Goal: Navigation & Orientation: Find specific page/section

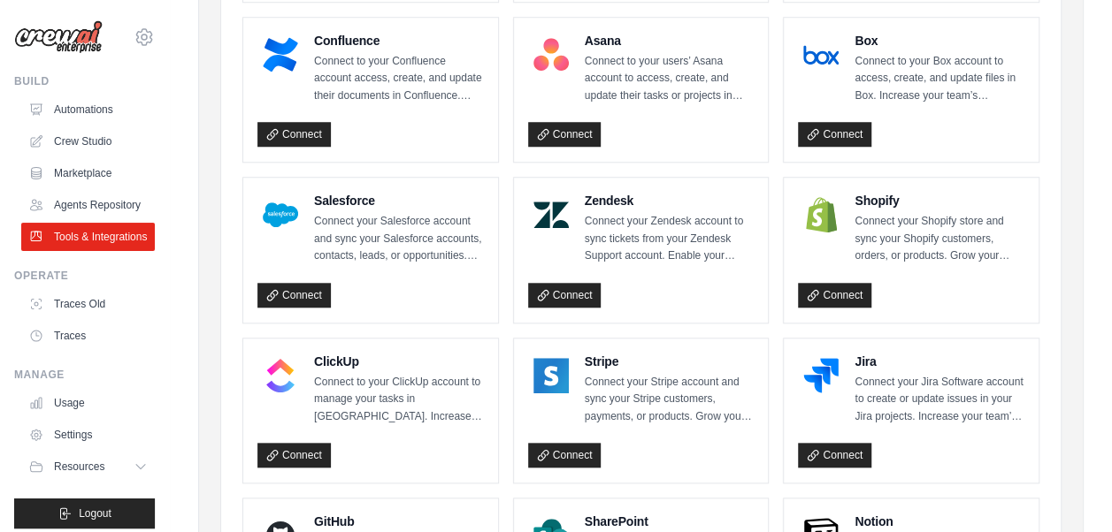
scroll to position [254, 0]
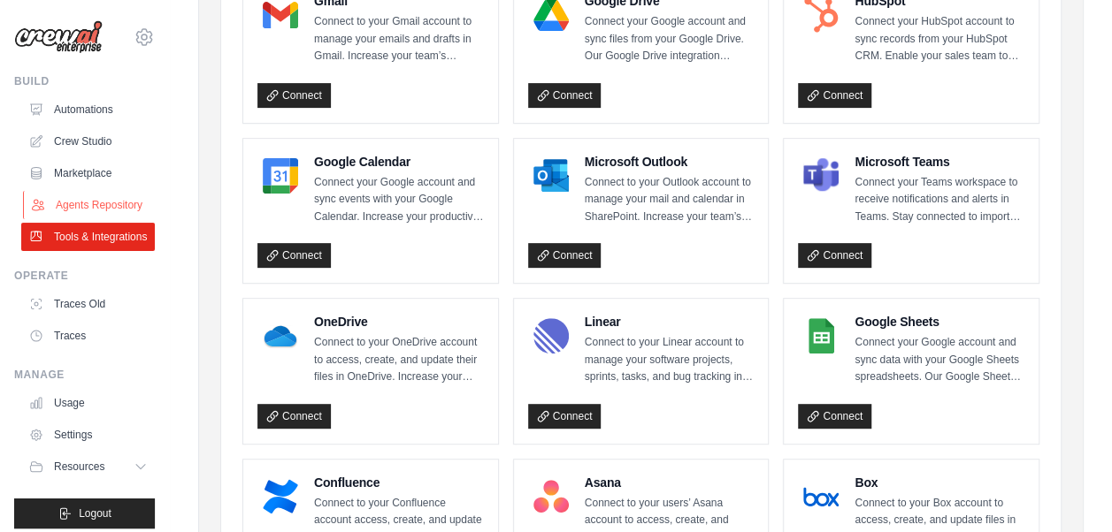
click at [90, 214] on link "Agents Repository" at bounding box center [90, 205] width 134 height 28
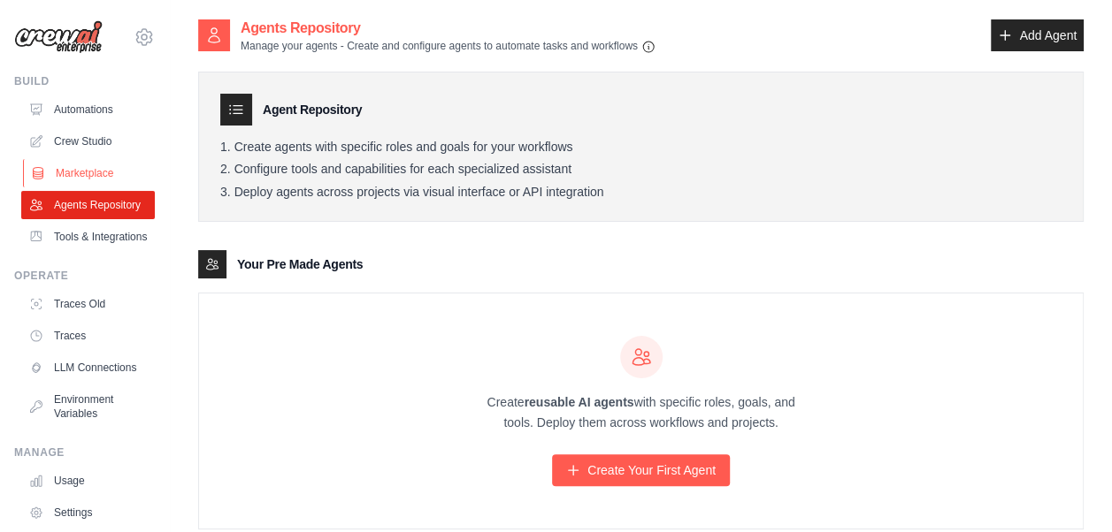
click at [111, 165] on link "Marketplace" at bounding box center [90, 173] width 134 height 28
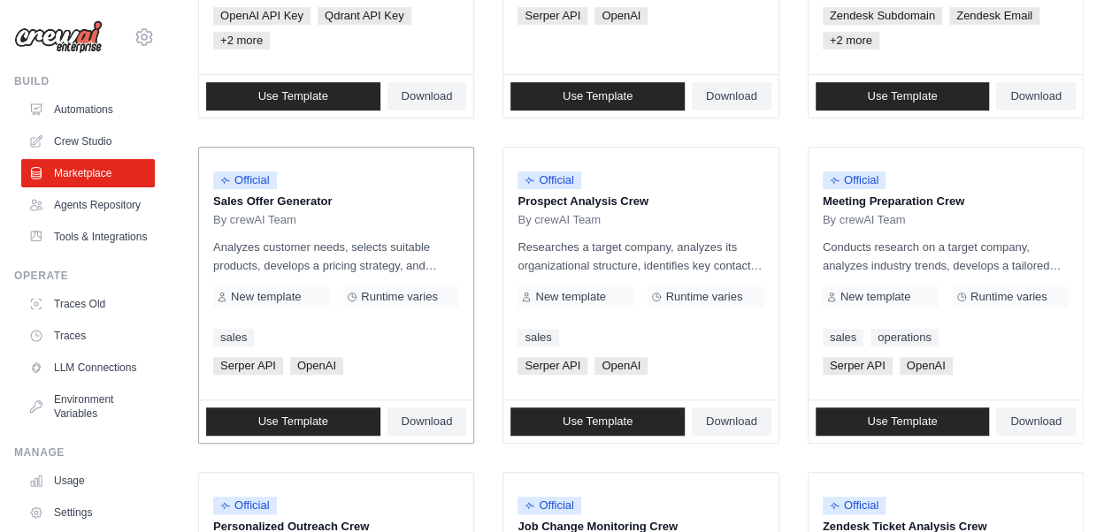
scroll to position [708, 0]
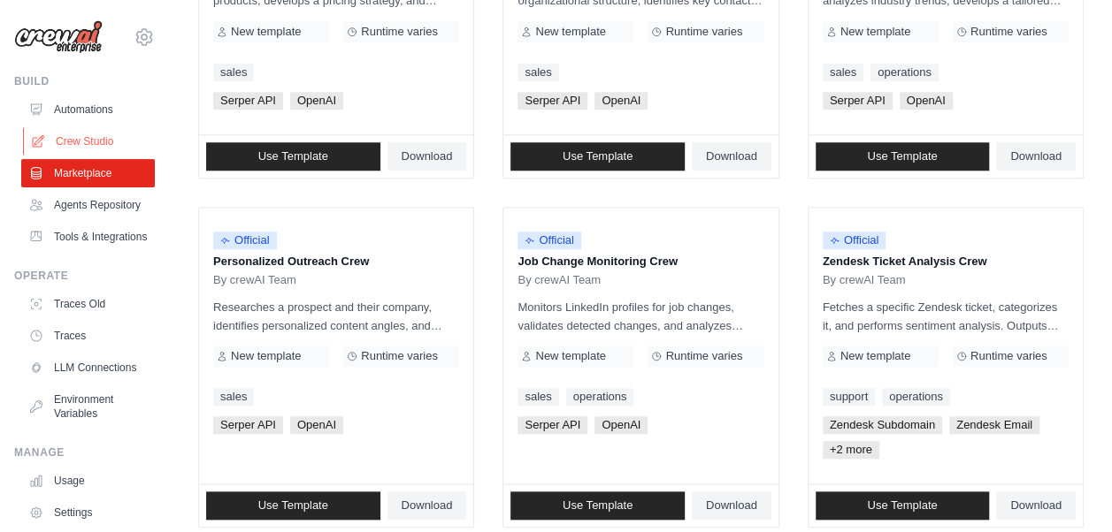
click at [103, 154] on link "Crew Studio" at bounding box center [90, 141] width 134 height 28
